Goal: Task Accomplishment & Management: Manage account settings

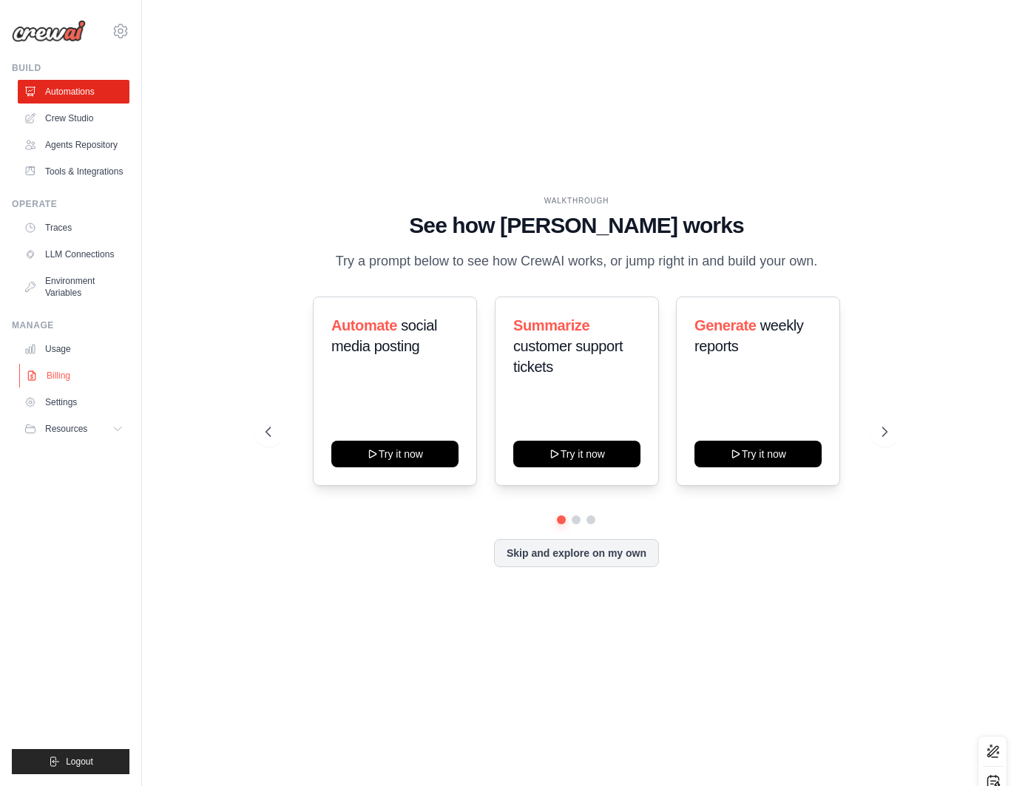
click at [60, 371] on link "Billing" at bounding box center [75, 376] width 112 height 24
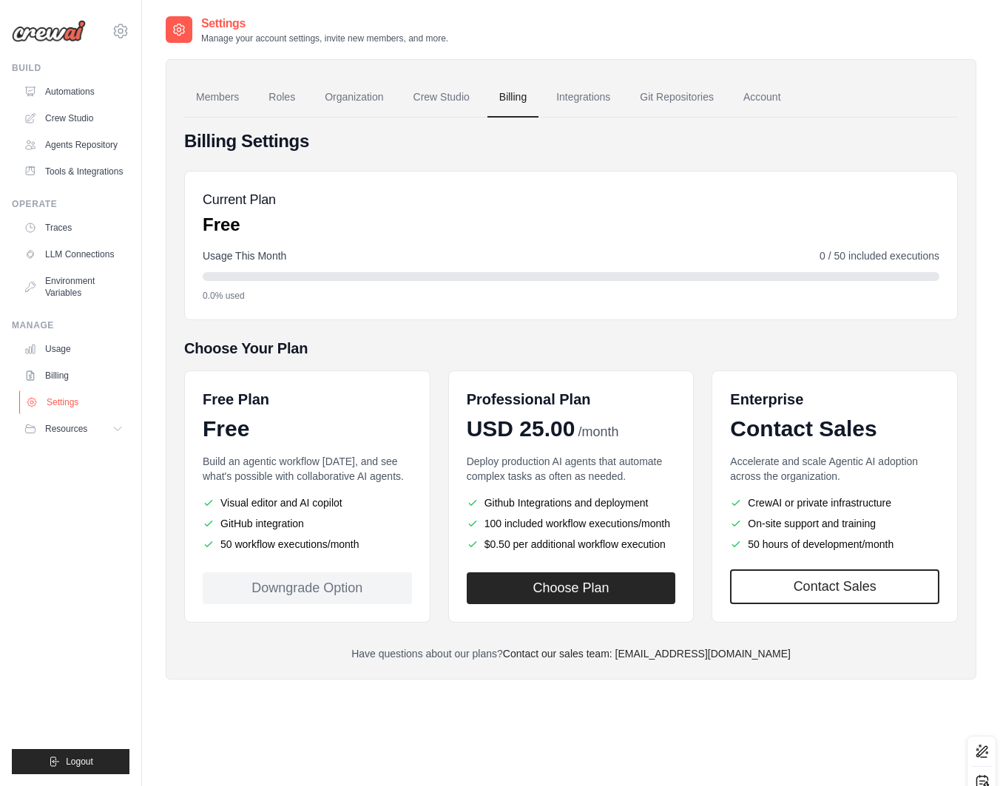
click at [76, 392] on link "Settings" at bounding box center [75, 403] width 112 height 24
click at [557, 593] on button "Choose Plan" at bounding box center [571, 588] width 209 height 32
click at [563, 574] on button "Choose Plan" at bounding box center [571, 588] width 209 height 32
click at [576, 100] on link "Integrations" at bounding box center [584, 98] width 78 height 40
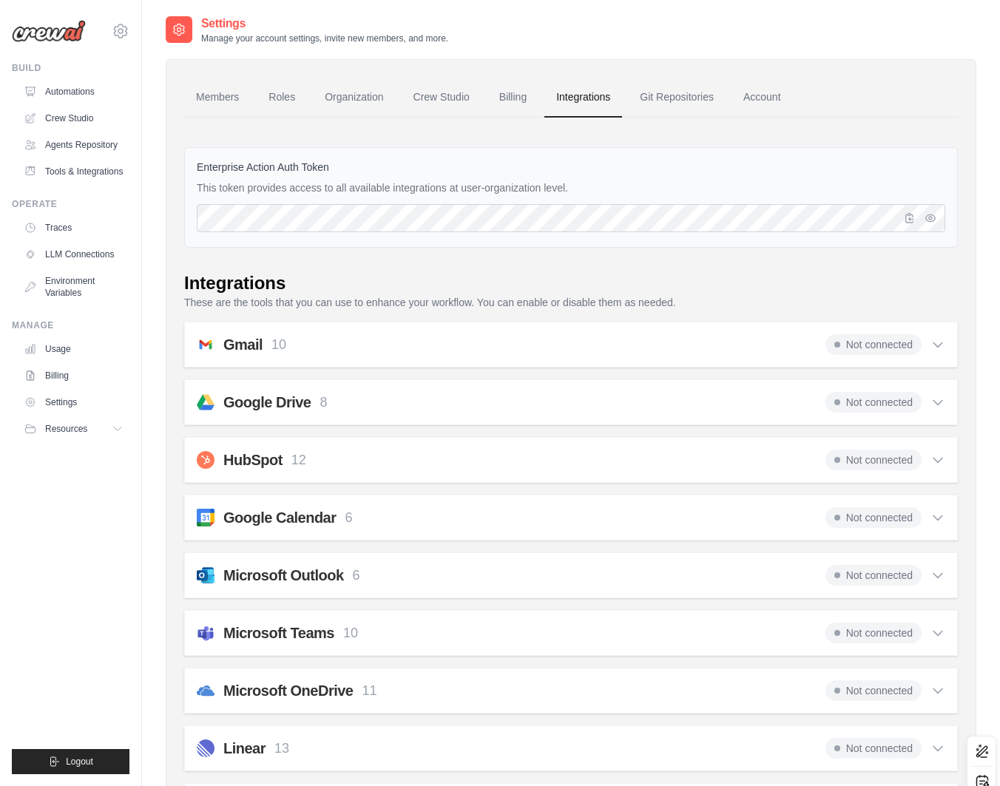
click at [942, 341] on icon at bounding box center [938, 344] width 15 height 15
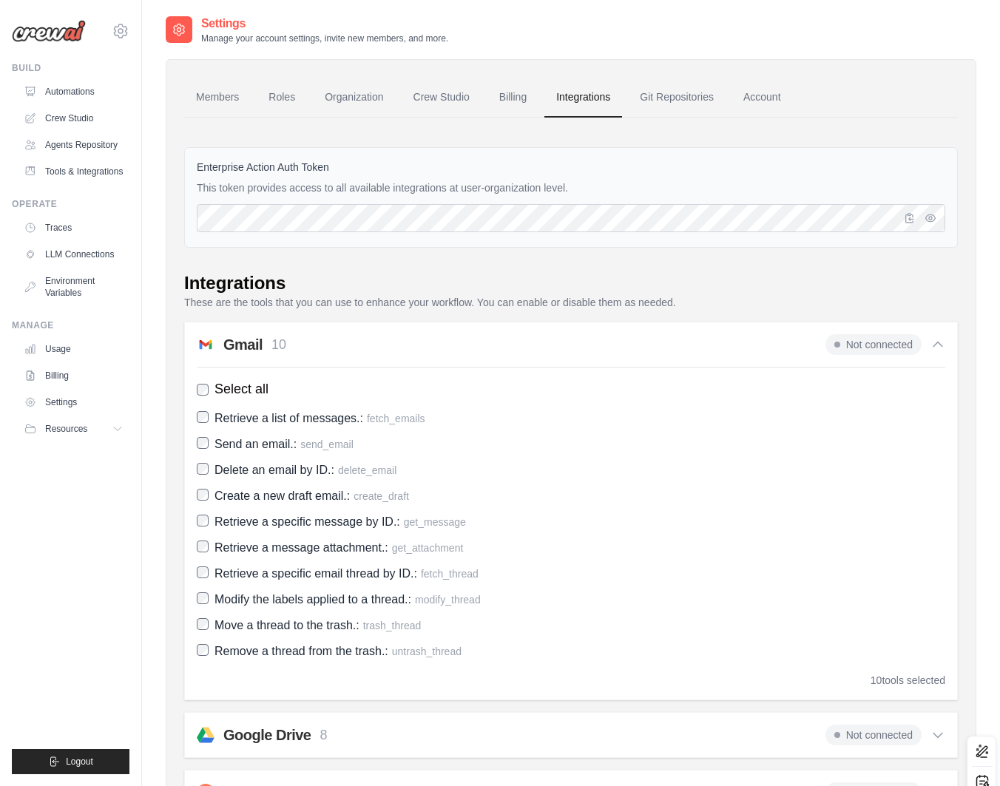
click at [942, 345] on icon at bounding box center [938, 344] width 15 height 15
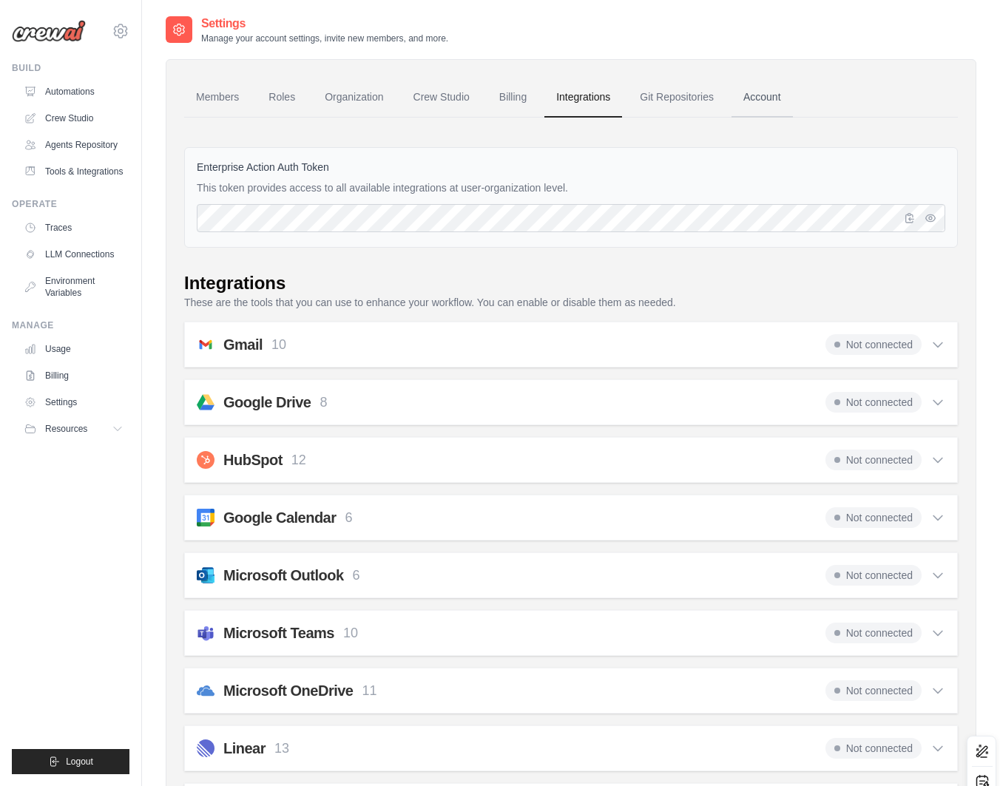
click at [761, 100] on link "Account" at bounding box center [762, 98] width 61 height 40
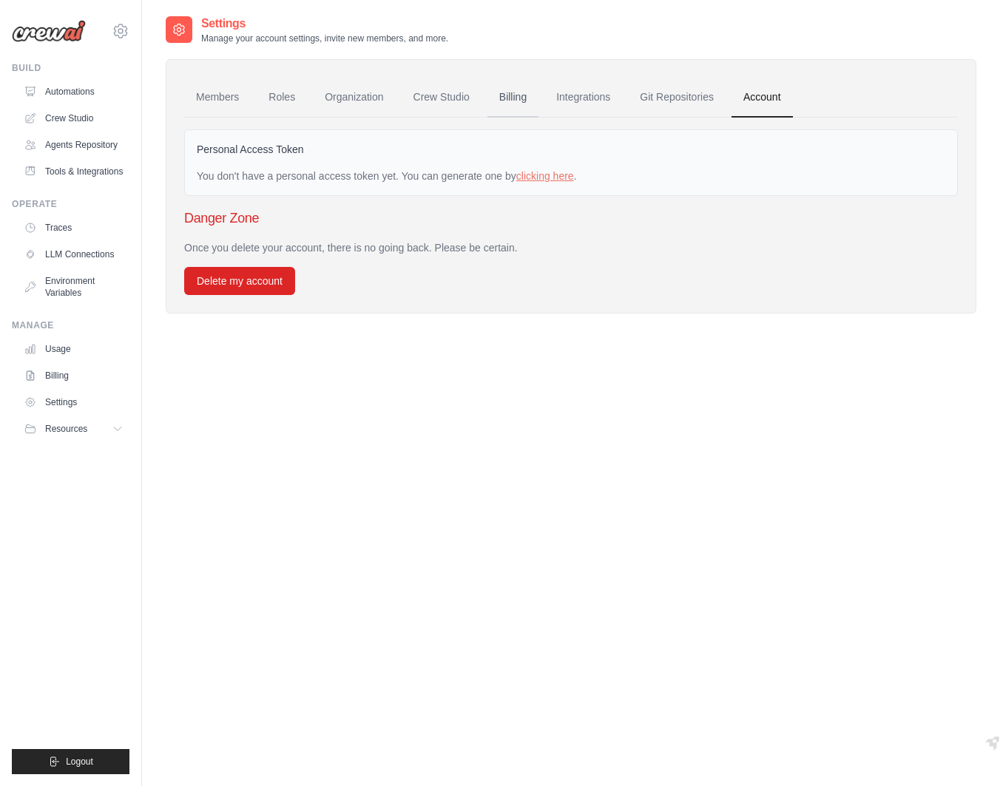
click at [511, 95] on link "Billing" at bounding box center [513, 98] width 51 height 40
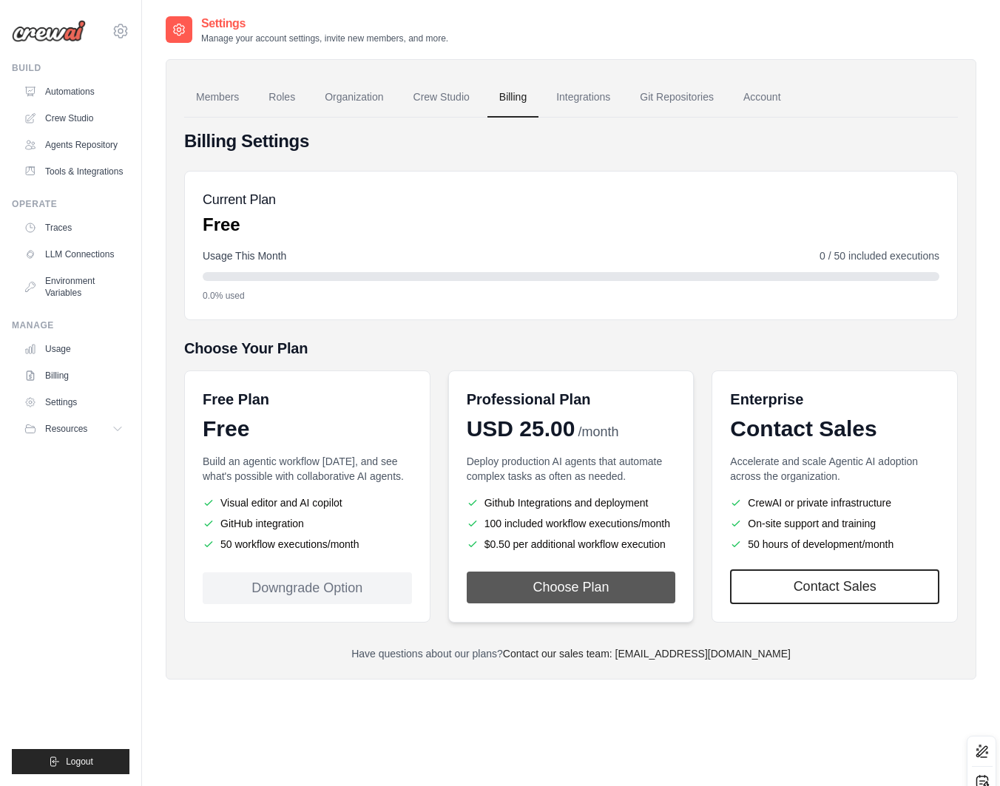
click at [602, 602] on button "Choose Plan" at bounding box center [571, 588] width 209 height 32
click at [81, 405] on link "Settings" at bounding box center [75, 403] width 112 height 24
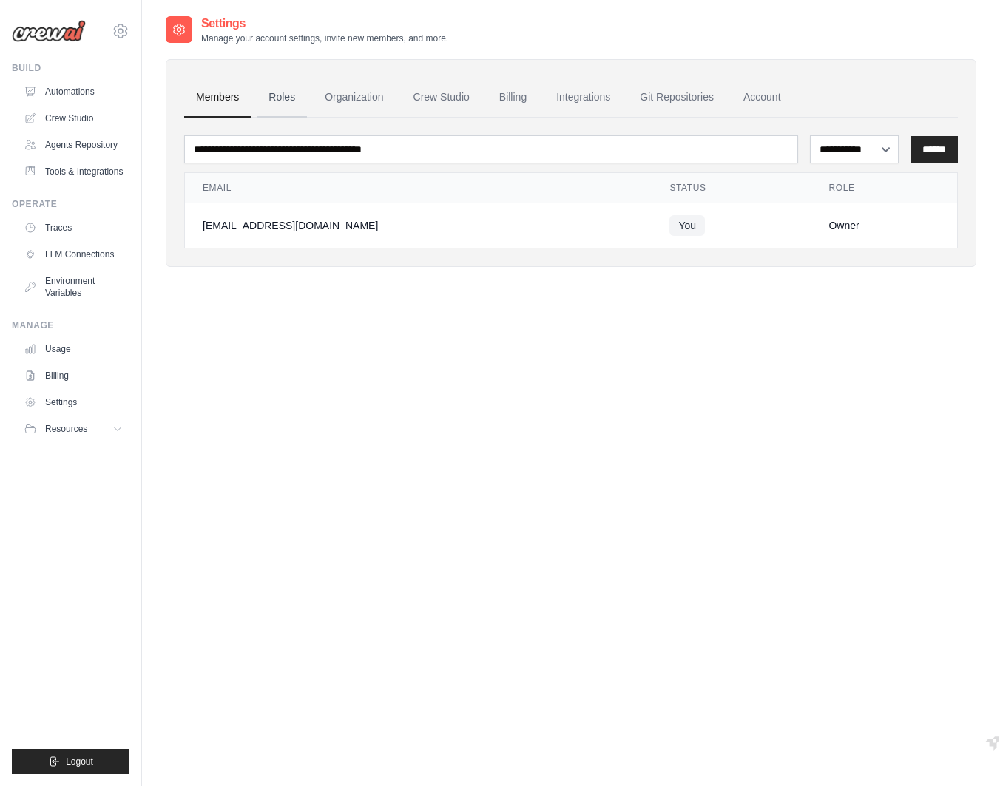
click at [293, 98] on link "Roles" at bounding box center [282, 98] width 50 height 40
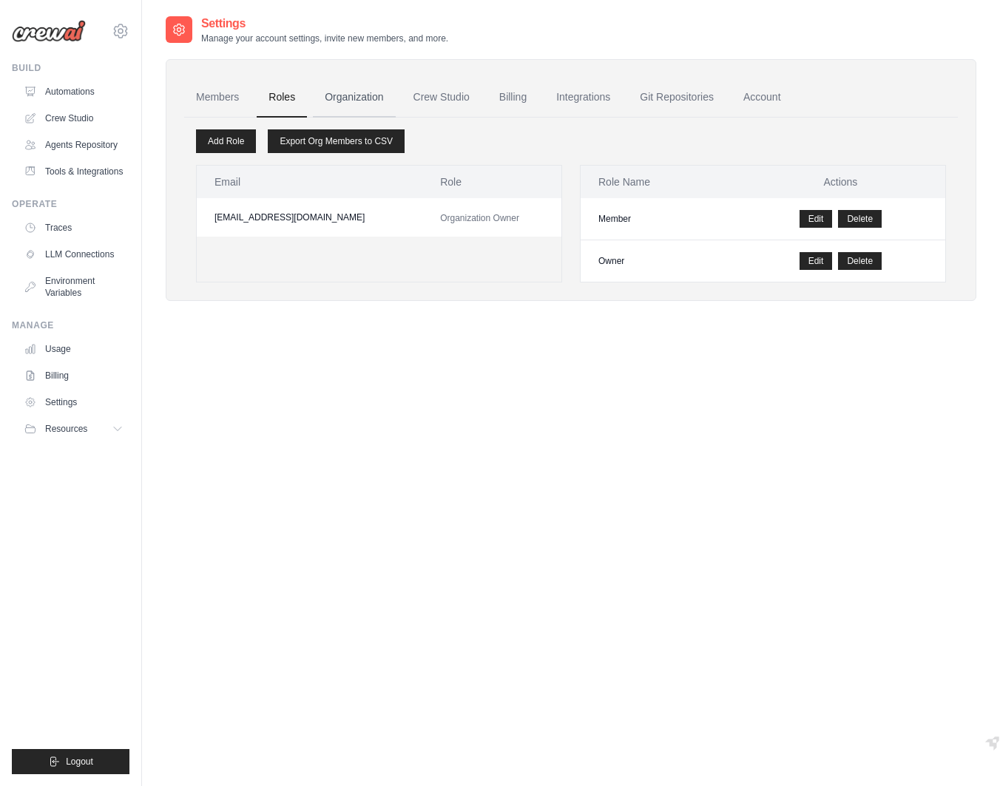
click at [357, 94] on link "Organization" at bounding box center [354, 98] width 82 height 40
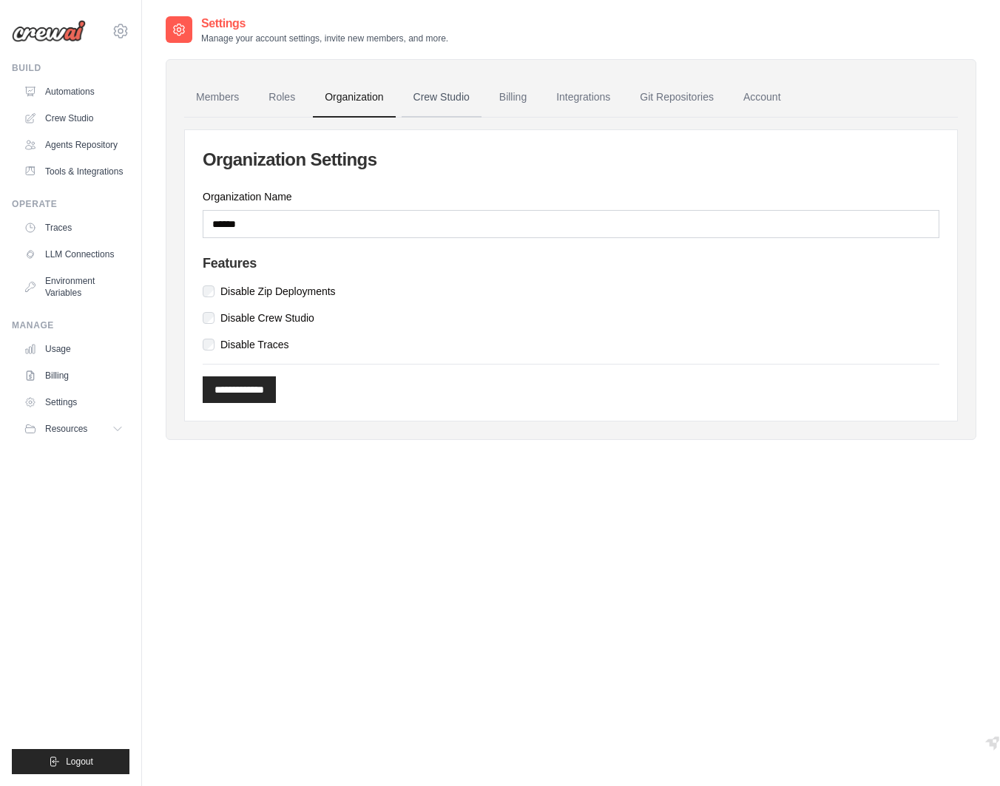
click at [441, 92] on link "Crew Studio" at bounding box center [442, 98] width 80 height 40
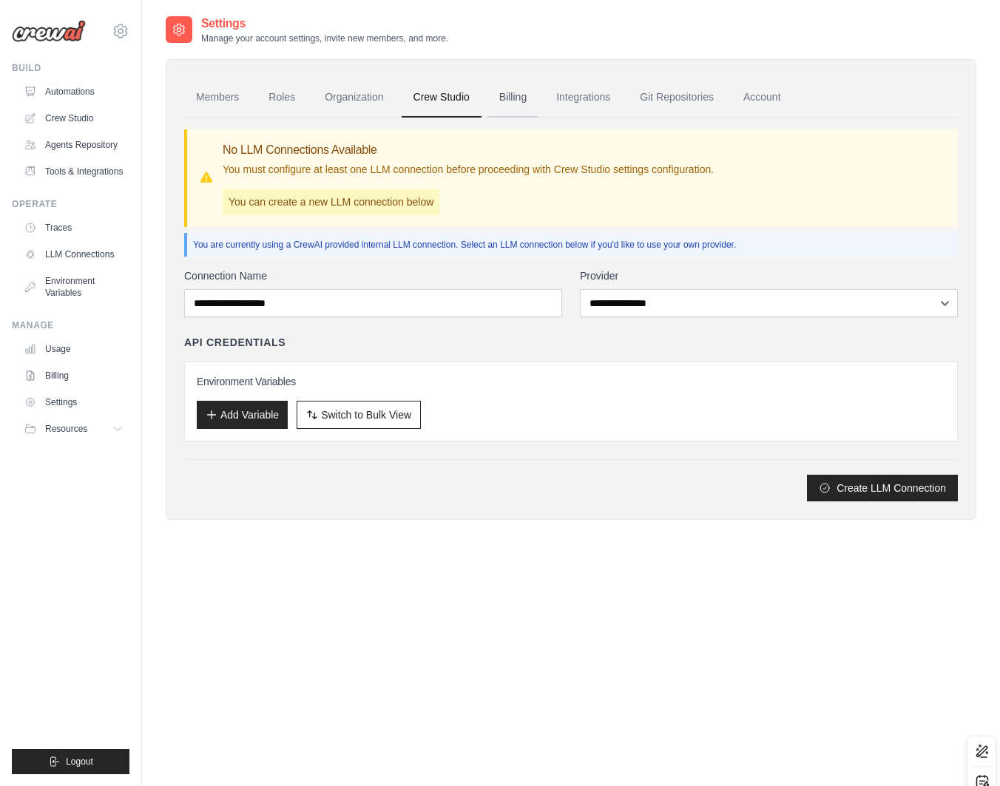
click at [514, 92] on link "Billing" at bounding box center [513, 98] width 51 height 40
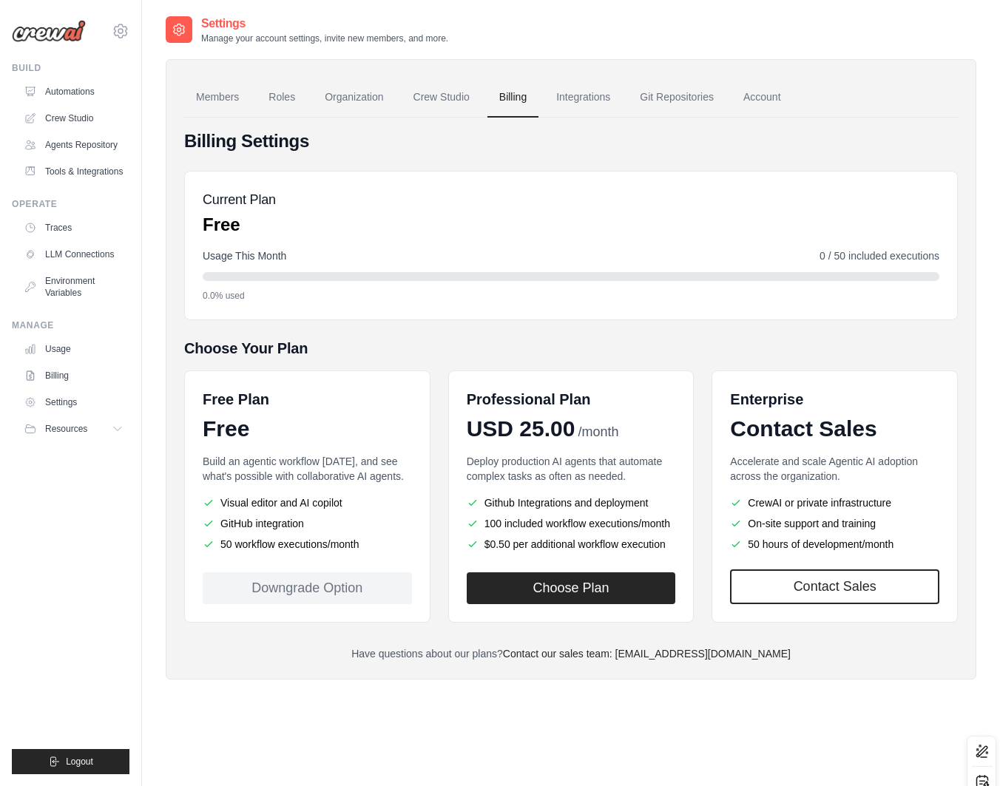
click at [84, 94] on link "Automations" at bounding box center [74, 92] width 112 height 24
